Goal: Task Accomplishment & Management: Manage account settings

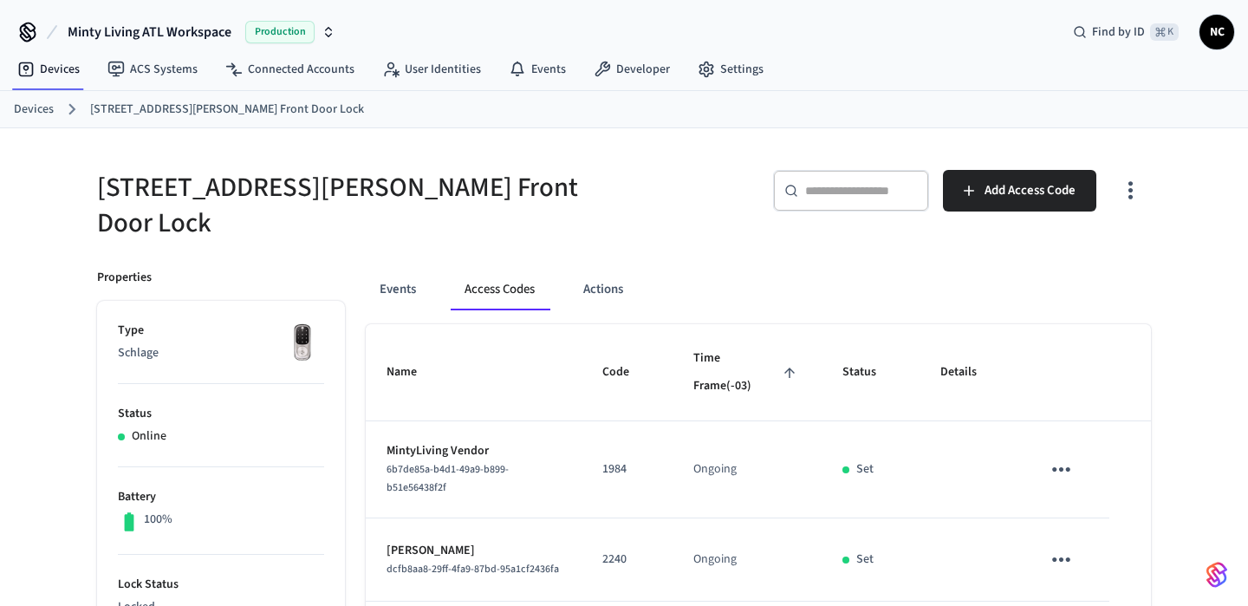
click at [29, 108] on link "Devices" at bounding box center [34, 110] width 40 height 18
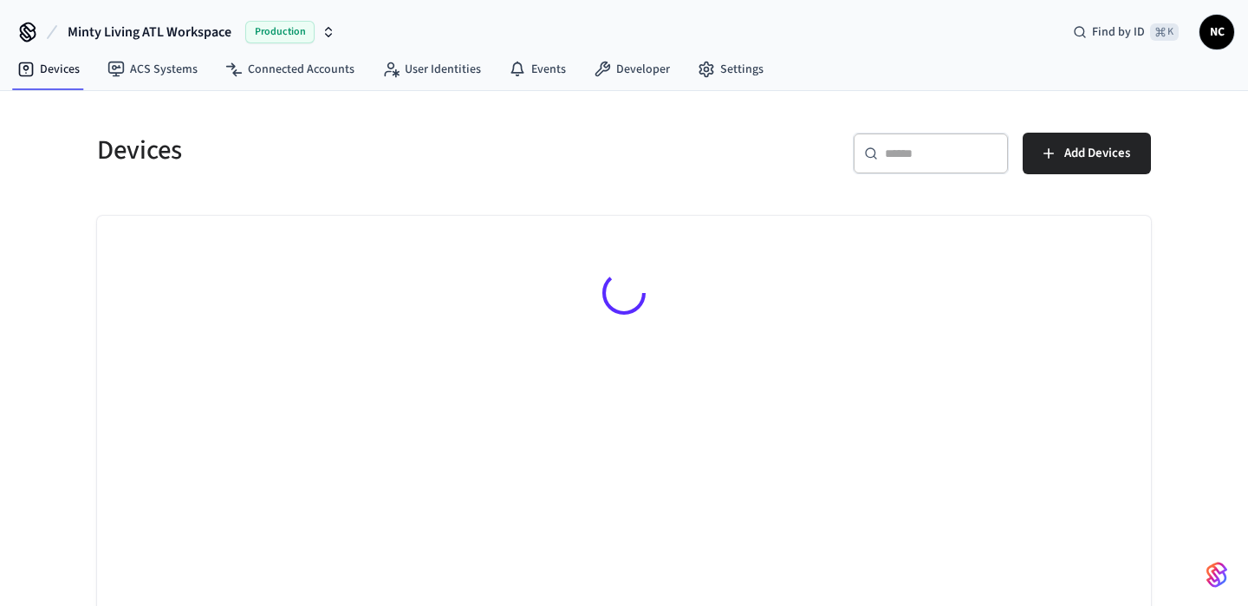
click at [894, 136] on div "​ ​" at bounding box center [931, 154] width 156 height 42
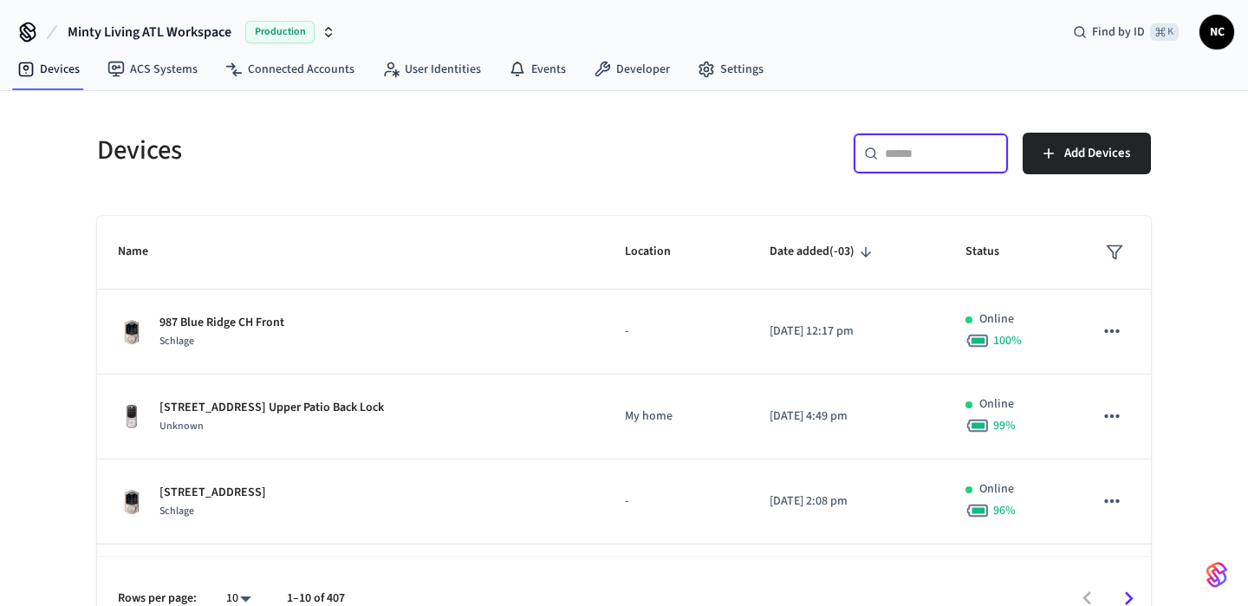
click at [924, 152] on input "text" at bounding box center [941, 153] width 113 height 17
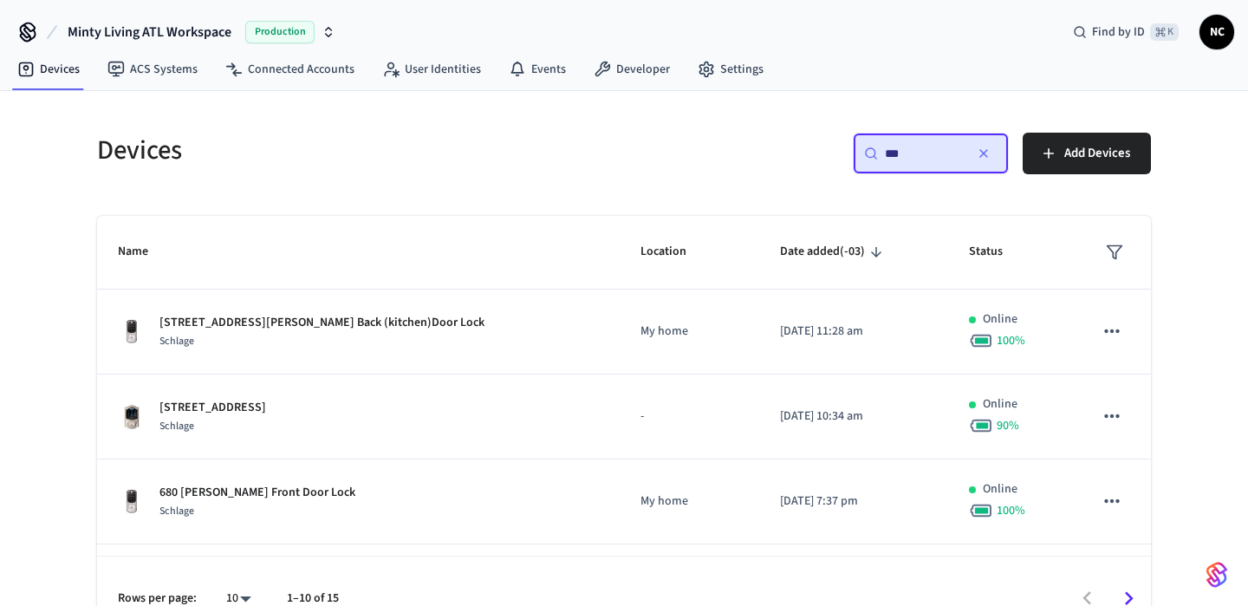
type input "***"
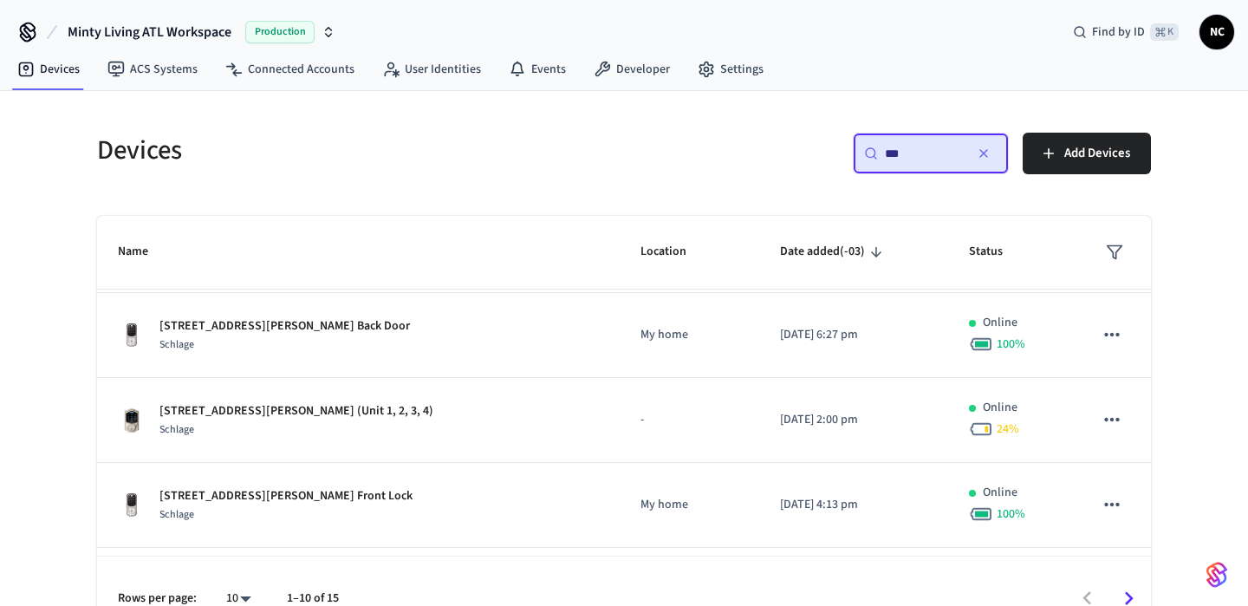
scroll to position [448, 0]
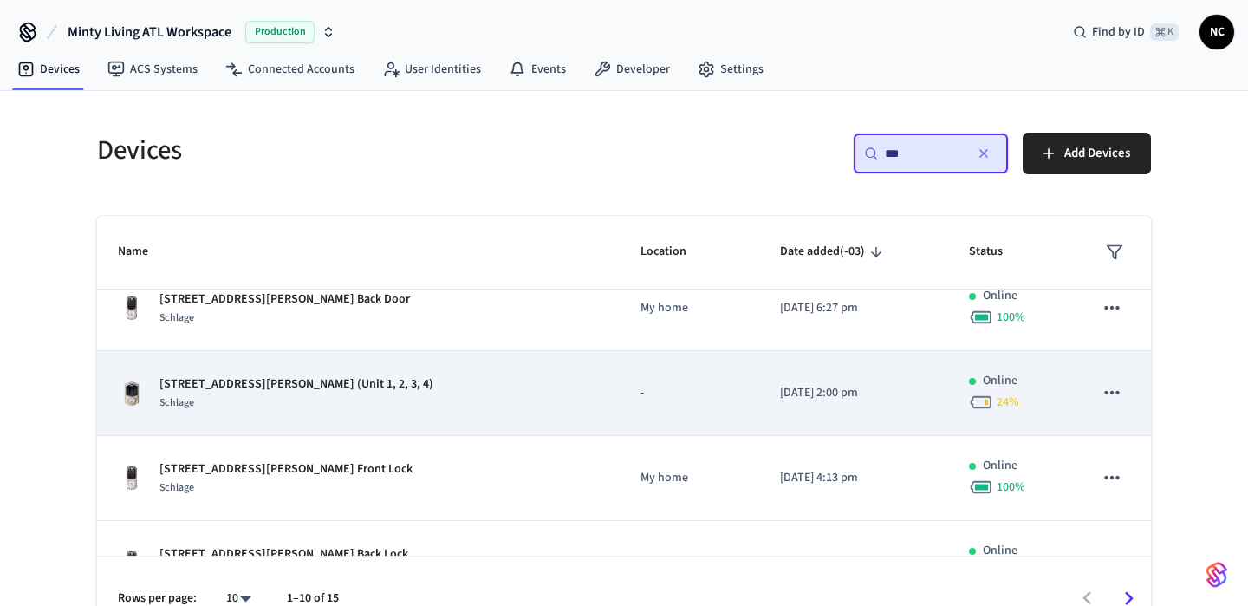
click at [466, 405] on div "[STREET_ADDRESS][PERSON_NAME] (Unit 1, 2, 3, 4) Schlage" at bounding box center [358, 393] width 481 height 36
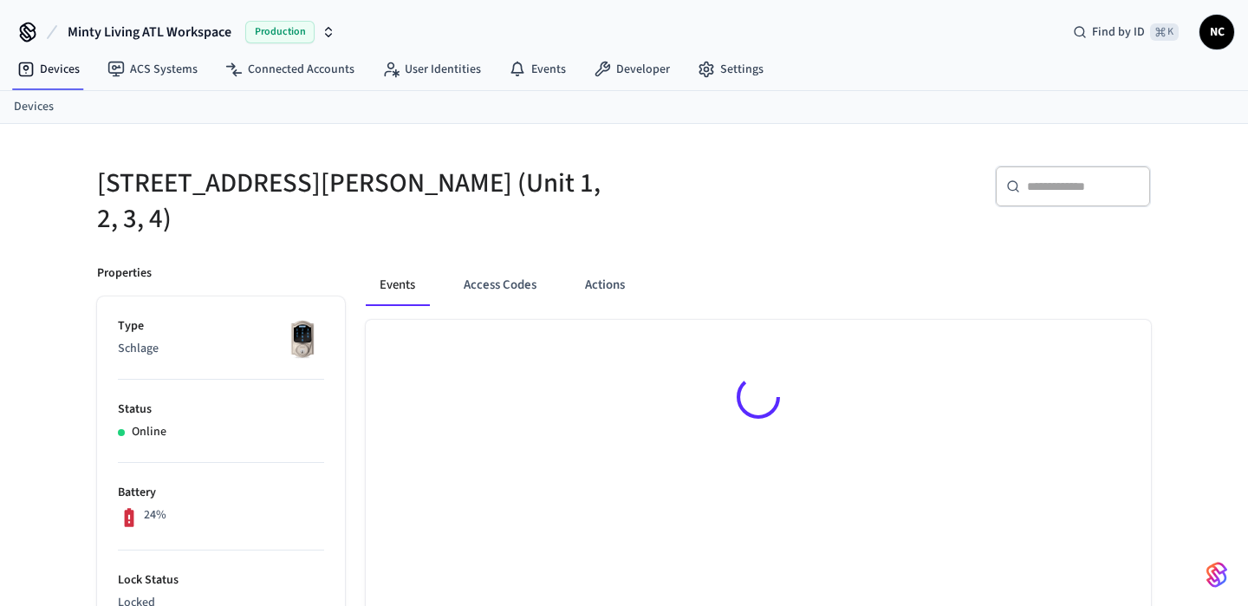
click at [996, 398] on div at bounding box center [758, 400] width 785 height 160
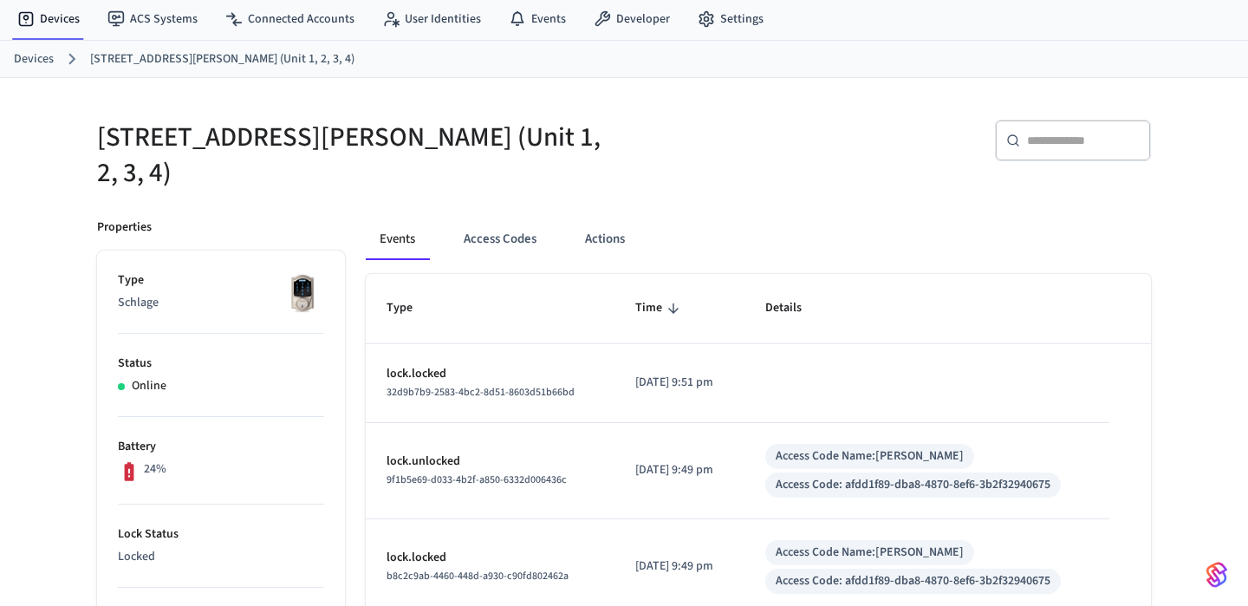
scroll to position [3, 0]
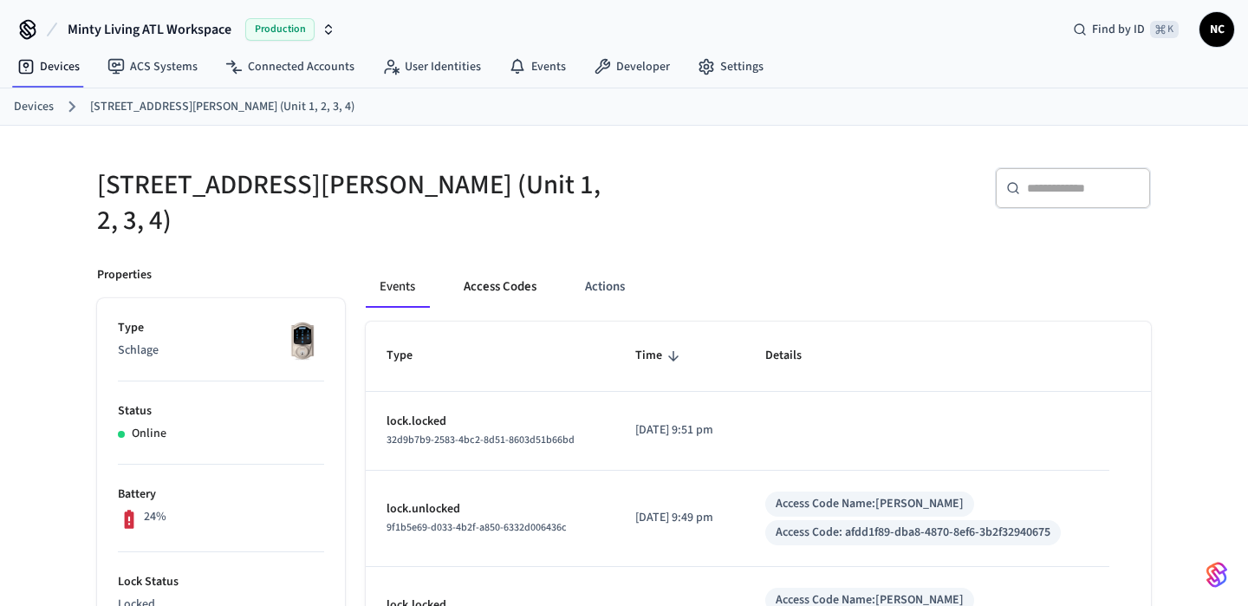
click at [507, 282] on button "Access Codes" at bounding box center [500, 287] width 101 height 42
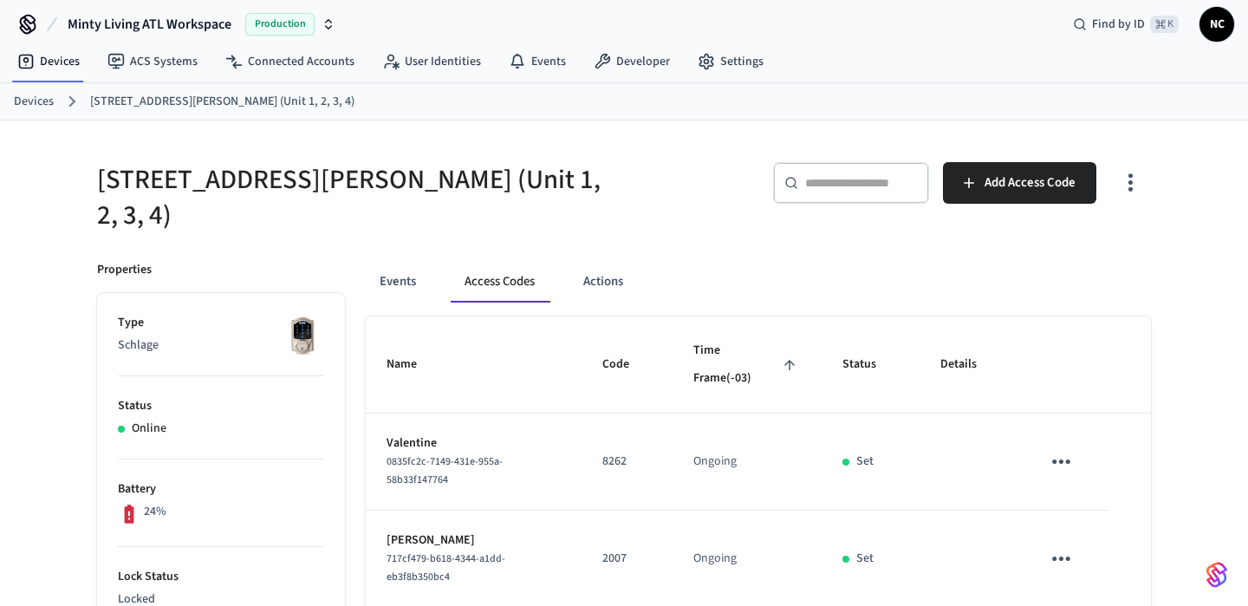
scroll to position [0, 0]
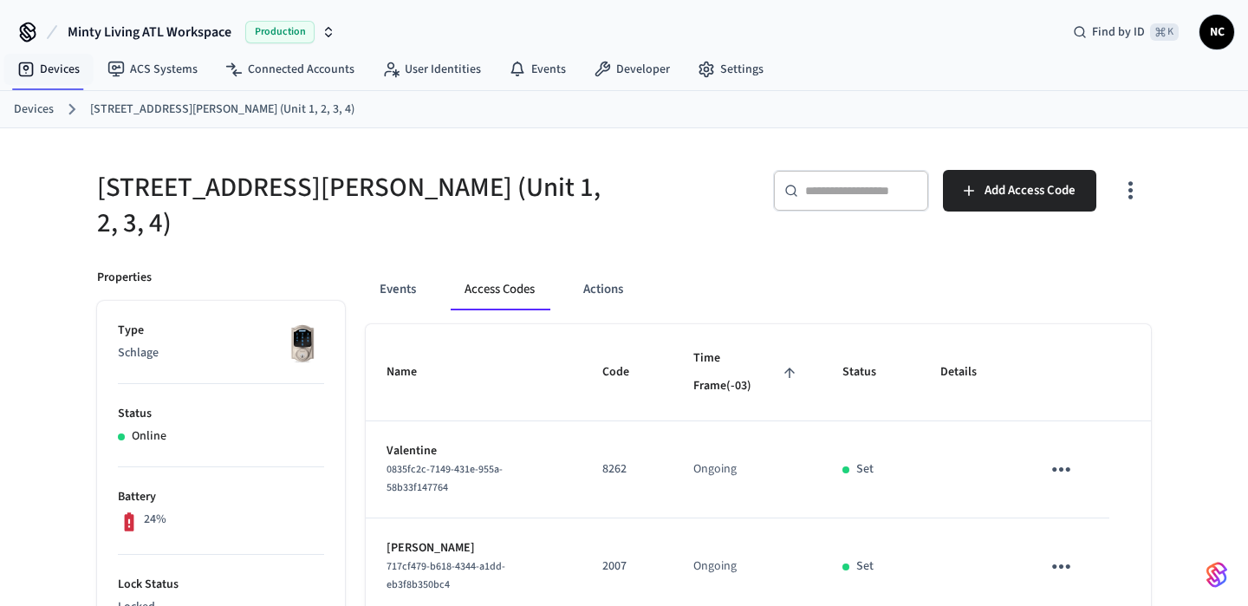
click at [36, 110] on link "Devices" at bounding box center [34, 110] width 40 height 18
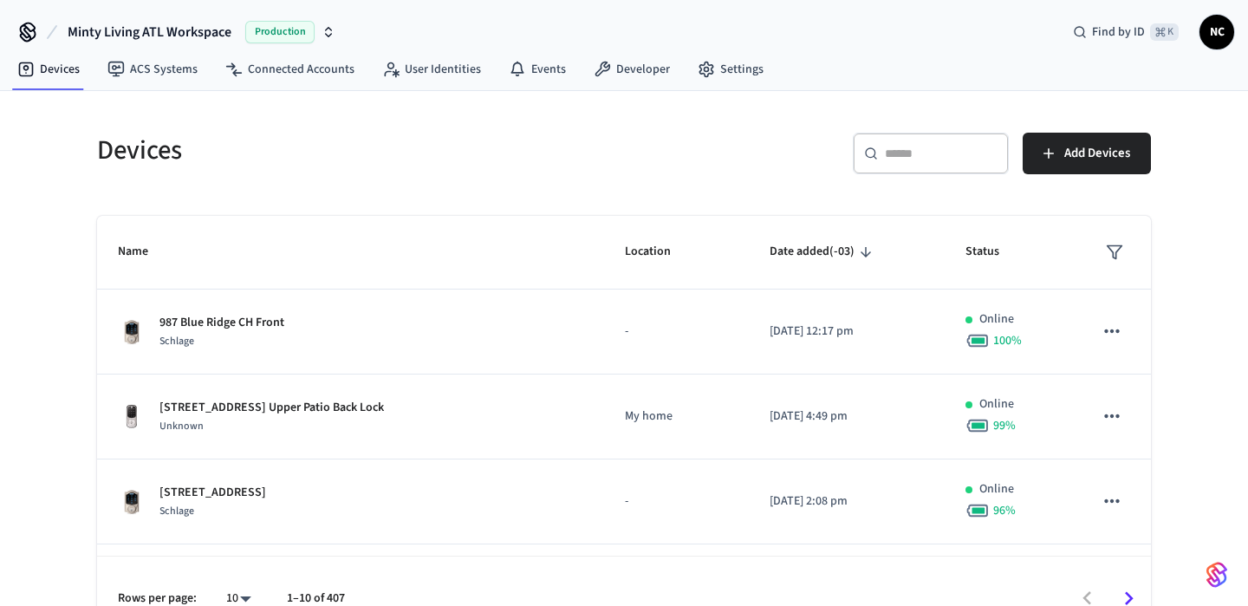
click at [36, 110] on div "Devices ​ ​ Add Devices Name Location Date added (-03) Status 987 Blue Ridge CH…" at bounding box center [624, 365] width 1248 height 548
click at [883, 157] on div "​ ​" at bounding box center [931, 154] width 156 height 42
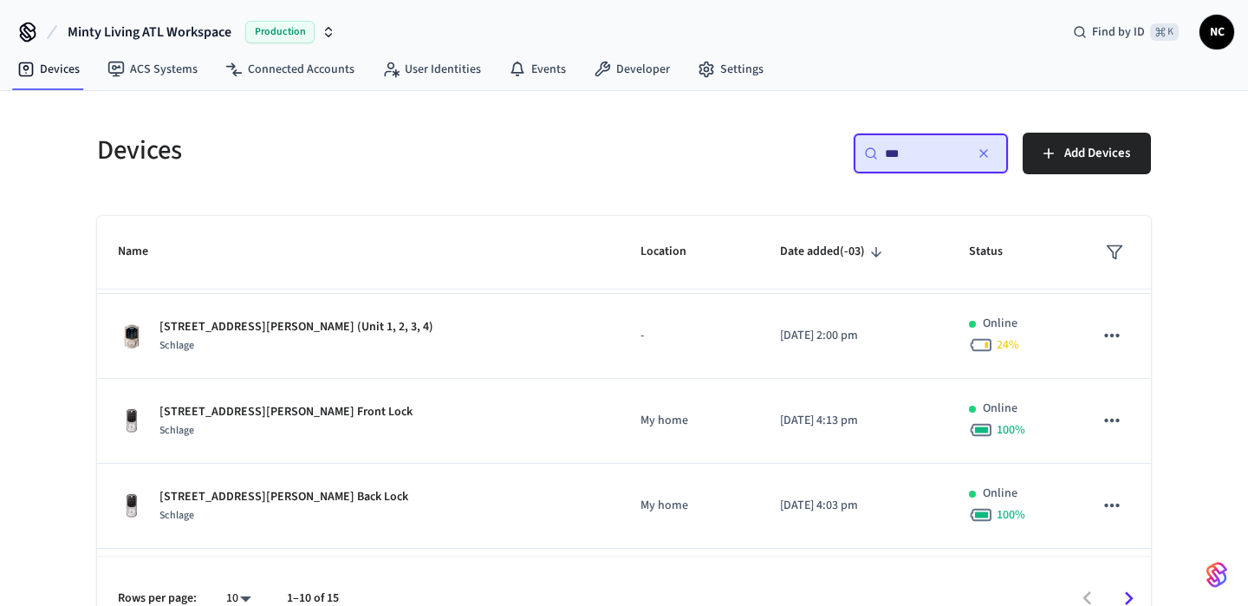
scroll to position [506, 0]
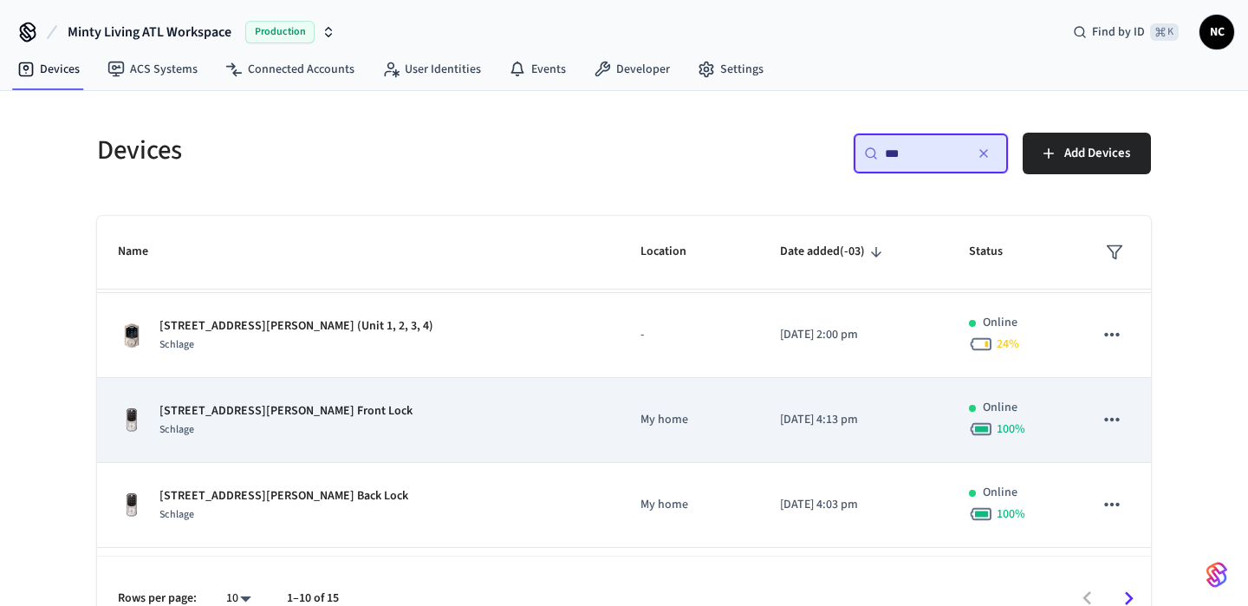
type input "***"
click at [561, 430] on td "[STREET_ADDRESS][PERSON_NAME] Front Lock Schlage" at bounding box center [358, 420] width 522 height 85
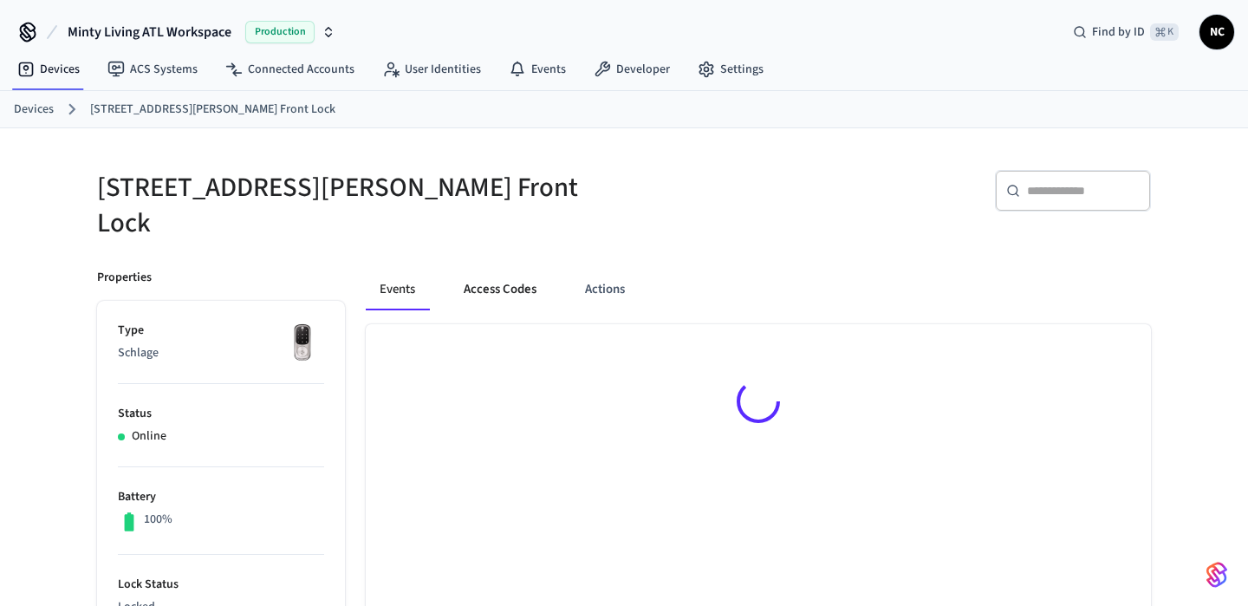
click at [522, 269] on button "Access Codes" at bounding box center [500, 290] width 101 height 42
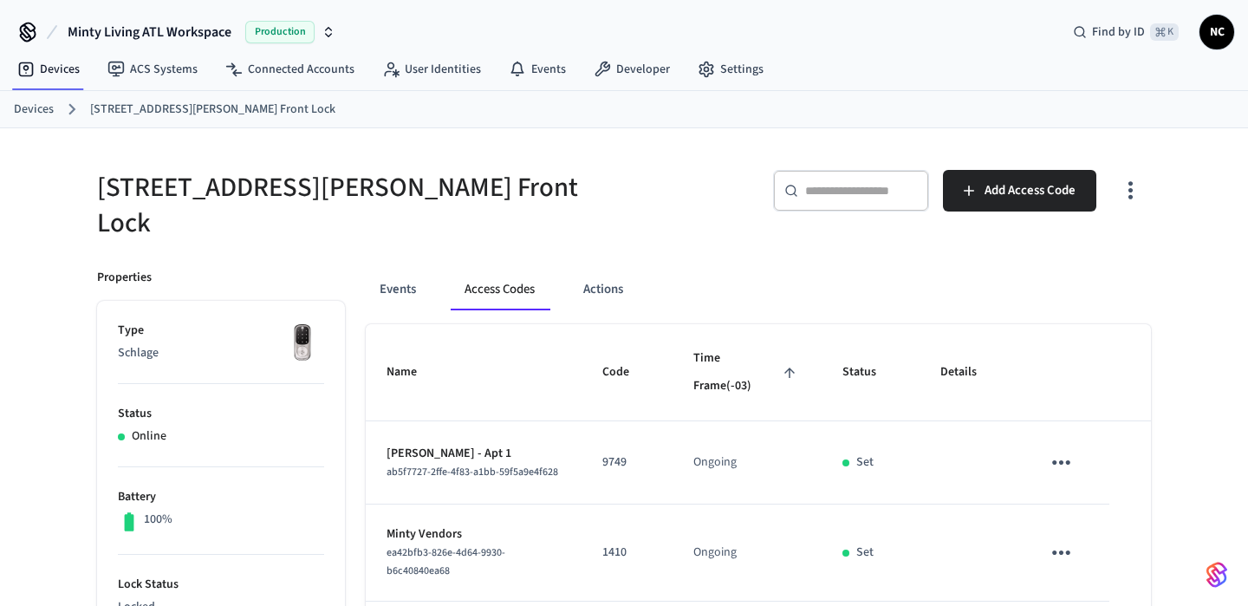
click at [518, 288] on button "Access Codes" at bounding box center [500, 290] width 98 height 42
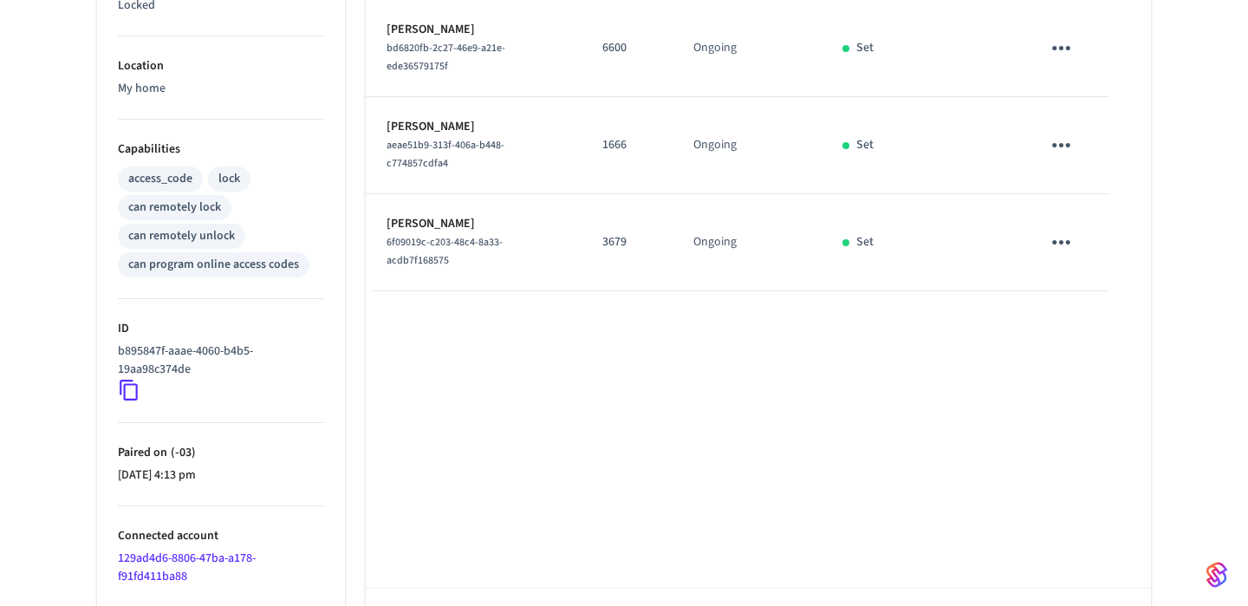
scroll to position [600, 0]
click at [635, 234] on p "3679" at bounding box center [626, 243] width 49 height 18
click at [615, 234] on p "3679" at bounding box center [626, 243] width 49 height 18
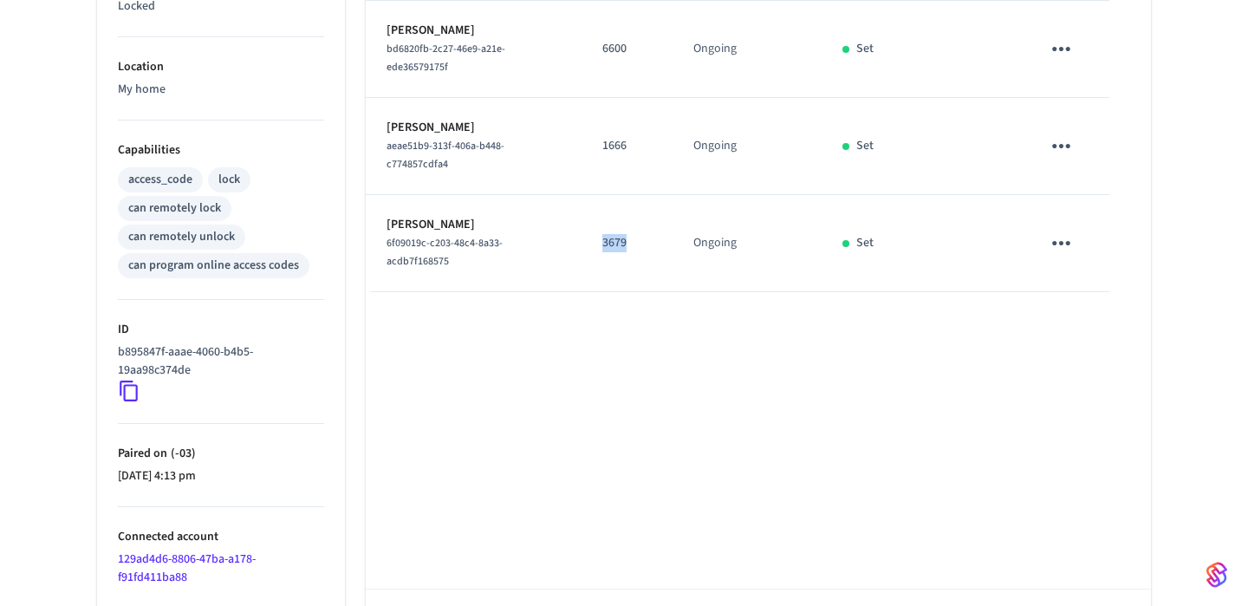
copy p "3679"
